Goal: Task Accomplishment & Management: Manage account settings

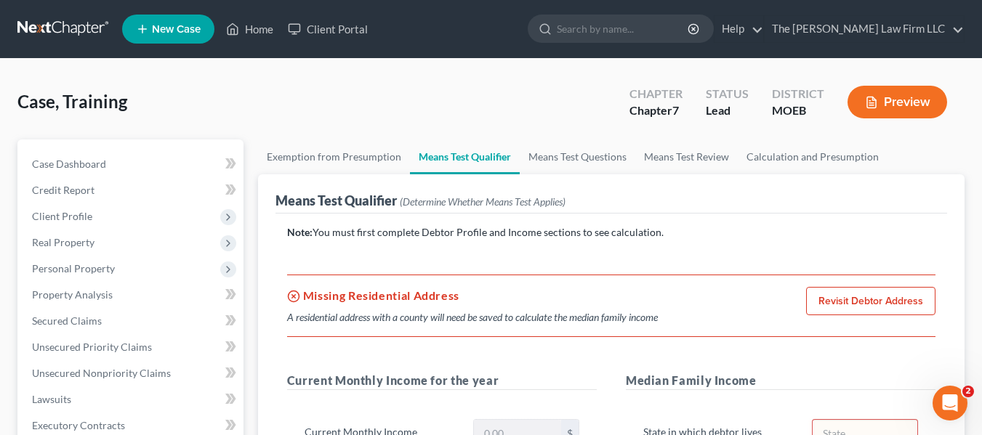
click at [890, 89] on button "Preview" at bounding box center [898, 102] width 100 height 33
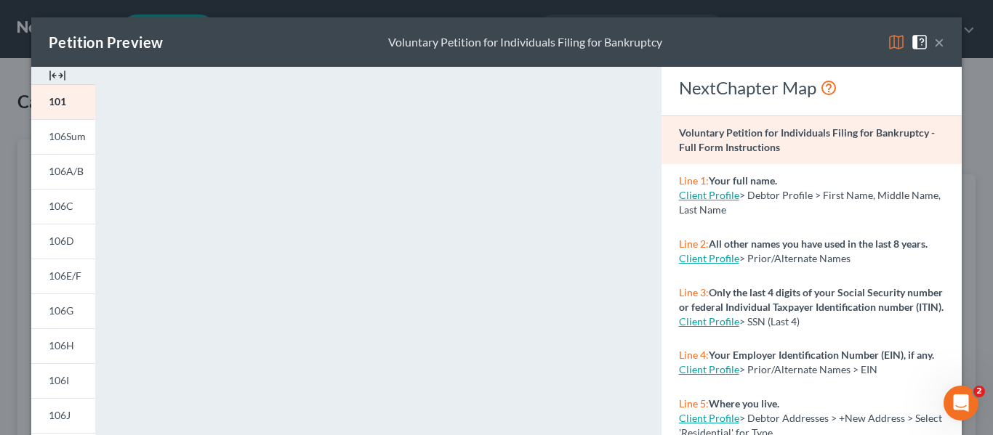
click at [934, 41] on button "×" at bounding box center [939, 41] width 10 height 17
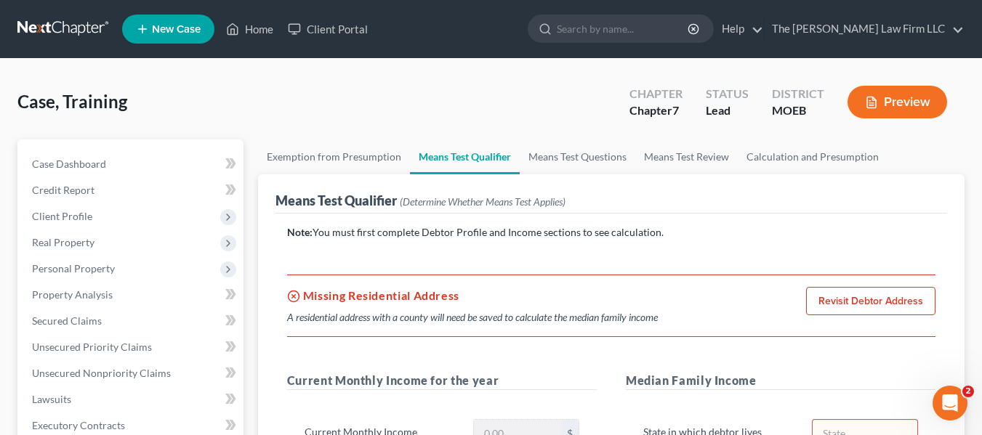
click at [61, 27] on link at bounding box center [63, 29] width 93 height 26
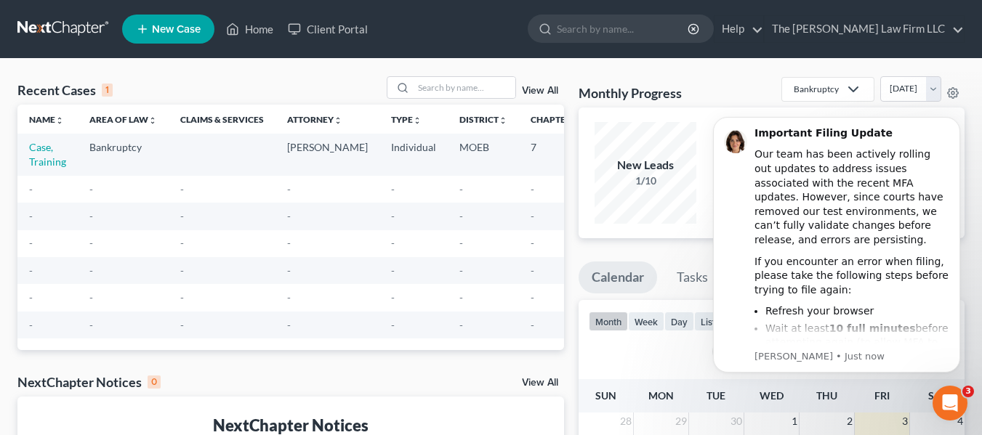
click at [158, 25] on span "New Case" at bounding box center [176, 29] width 49 height 11
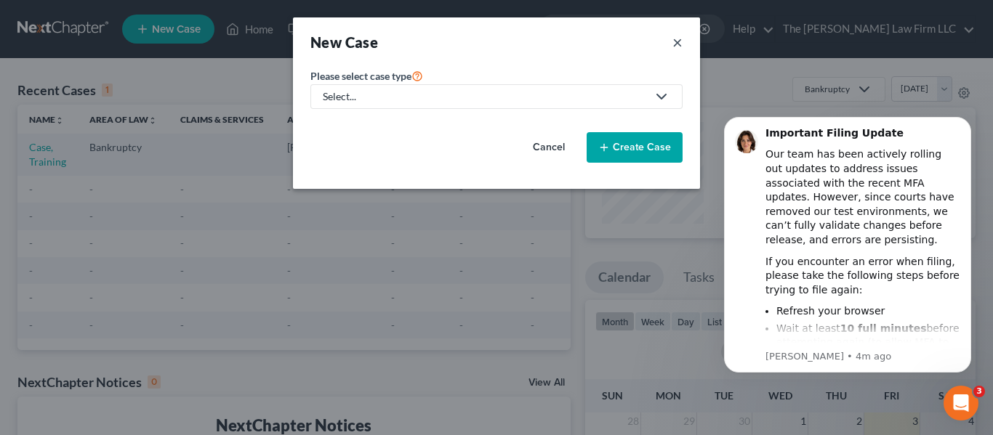
click at [676, 47] on button "×" at bounding box center [677, 42] width 10 height 20
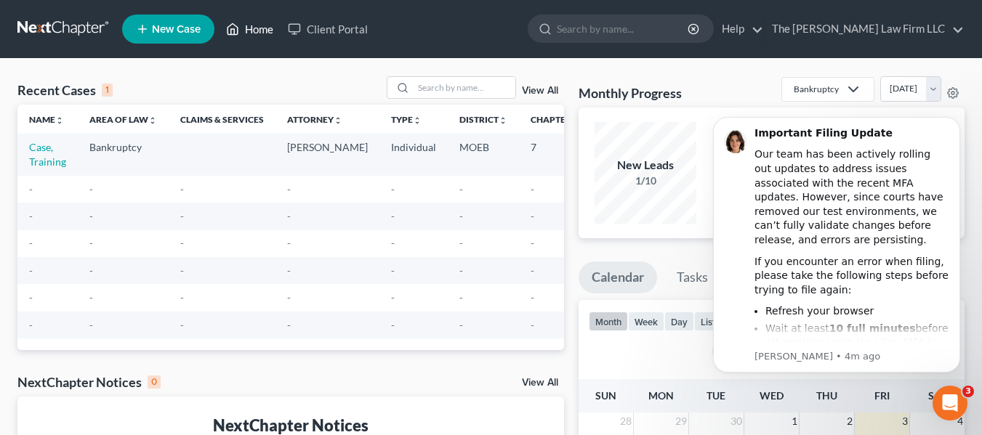
click at [244, 25] on link "Home" at bounding box center [250, 29] width 62 height 26
